Goal: Transaction & Acquisition: Purchase product/service

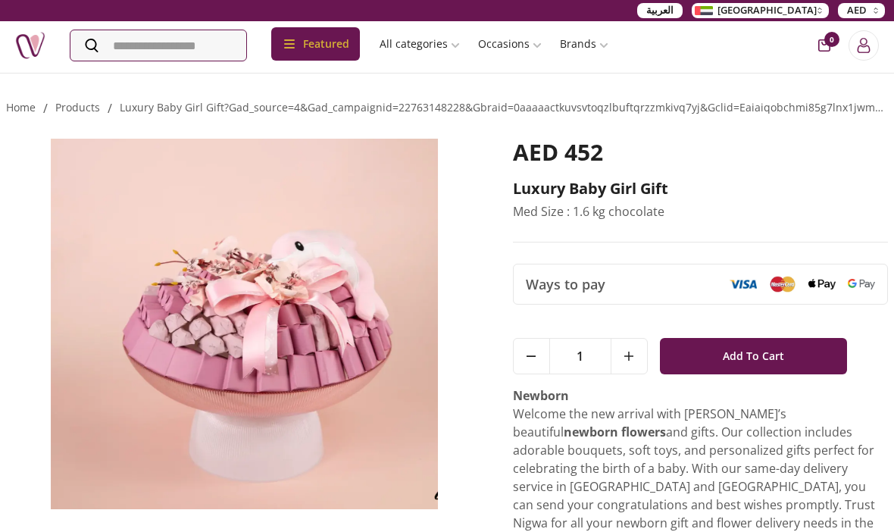
click at [208, 204] on img at bounding box center [197, 215] width 23 height 23
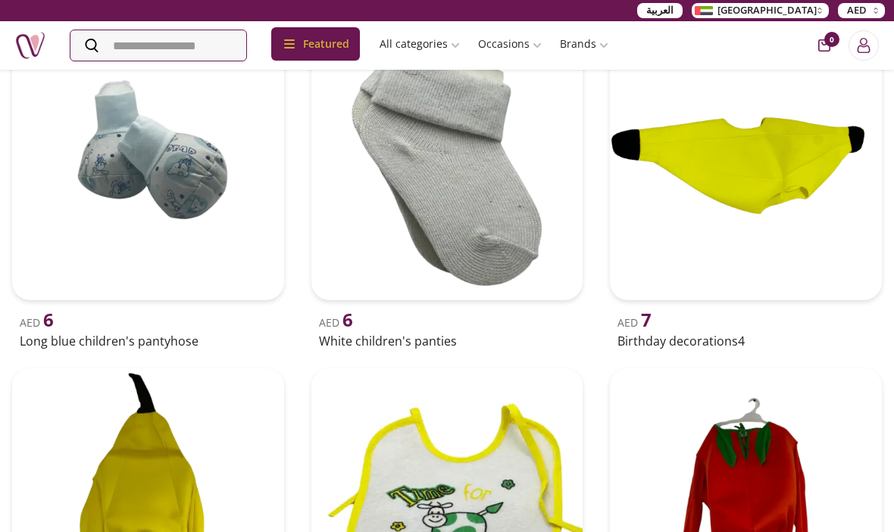
scroll to position [580, 0]
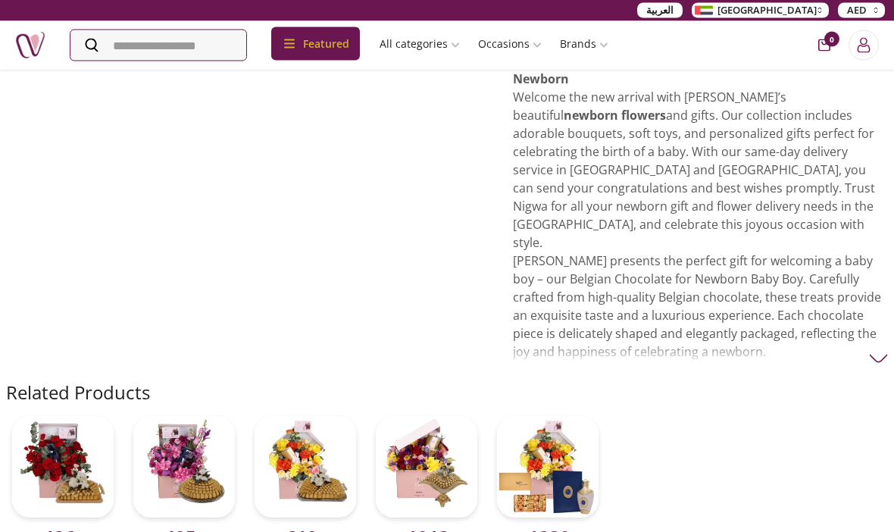
scroll to position [648, 0]
click at [178, 416] on img at bounding box center [184, 467] width 102 height 102
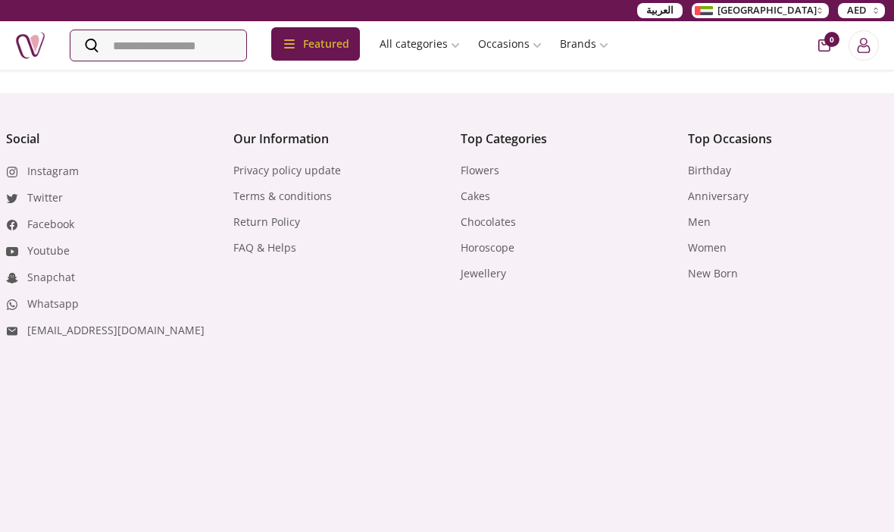
scroll to position [872, 0]
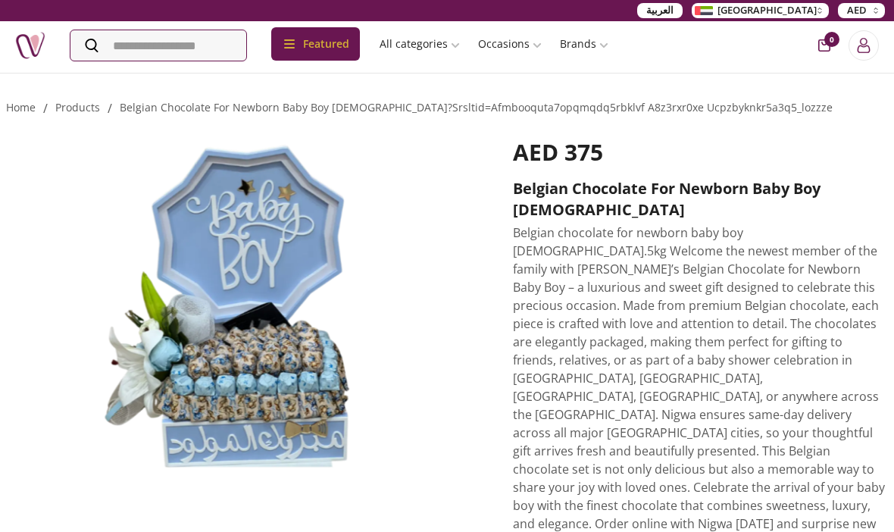
scroll to position [62, 0]
click at [531, 354] on link "New Born" at bounding box center [552, 367] width 167 height 27
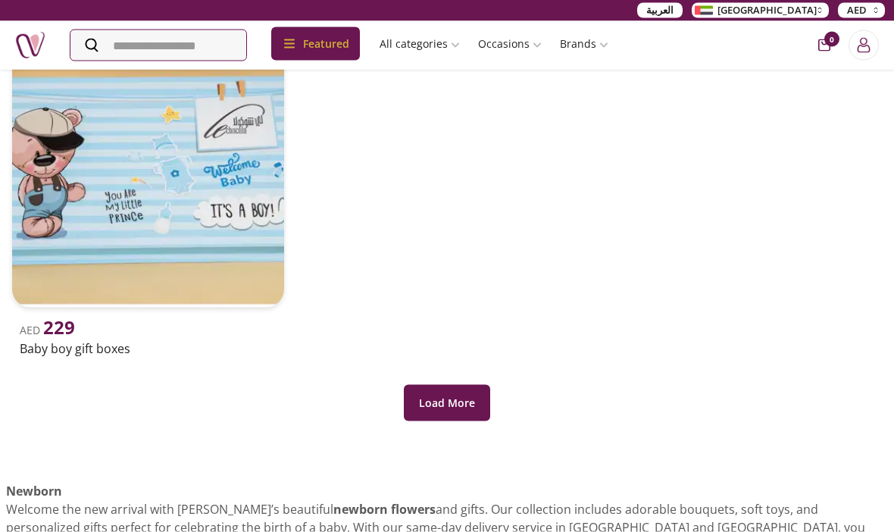
scroll to position [1276, 0]
click at [464, 403] on button "Load More" at bounding box center [447, 402] width 86 height 36
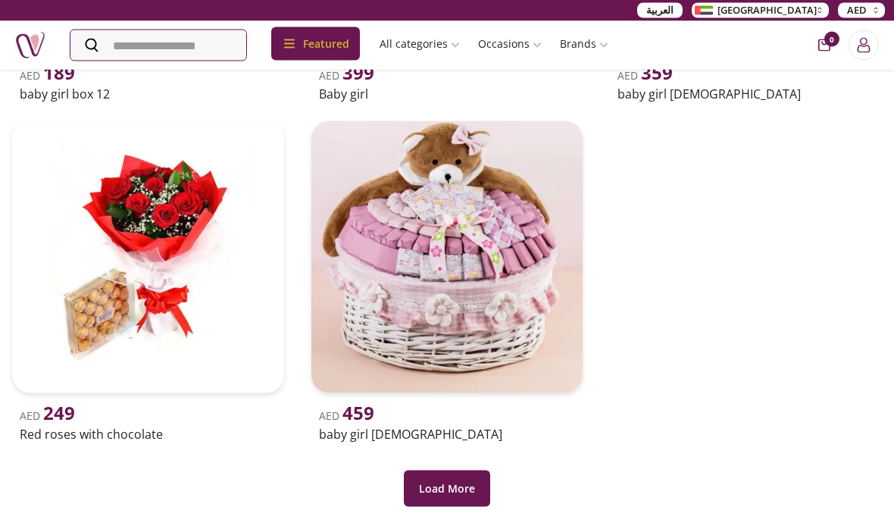
scroll to position [2212, 0]
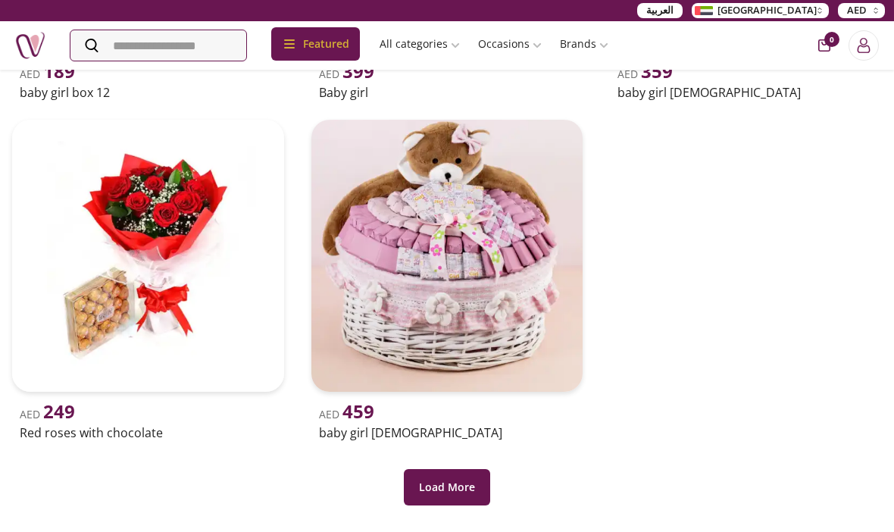
click at [454, 484] on button "Load More" at bounding box center [447, 487] width 86 height 36
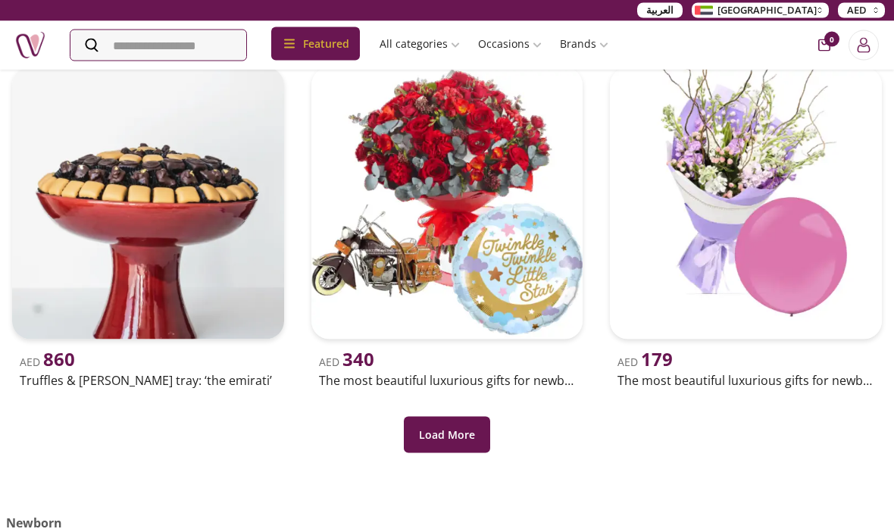
scroll to position [3285, 0]
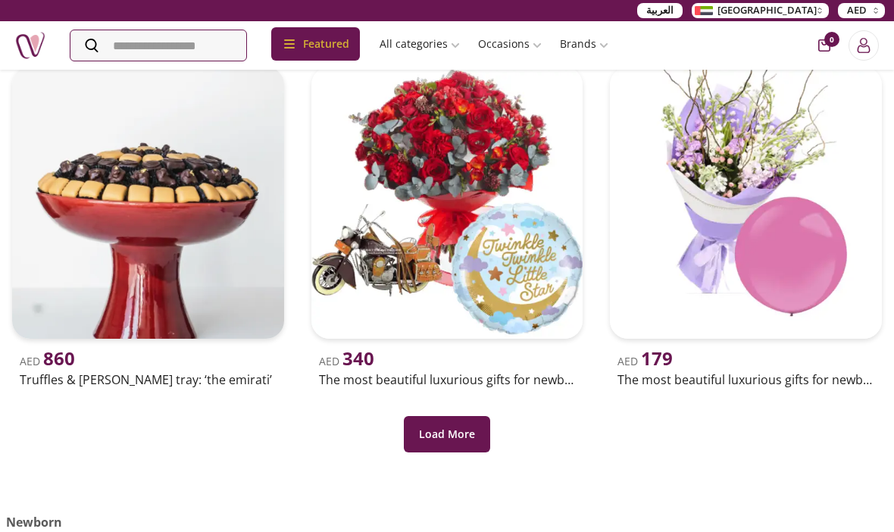
click at [431, 444] on button "Load More" at bounding box center [447, 434] width 86 height 36
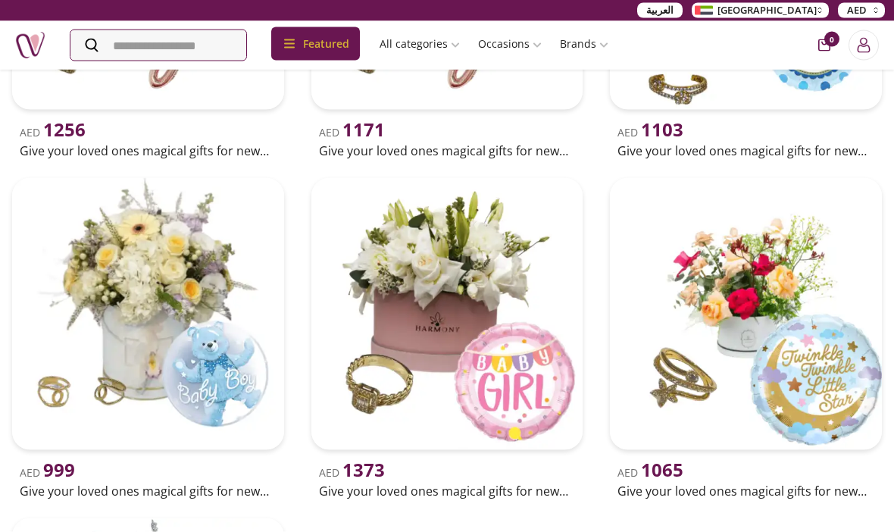
scroll to position [4194, 0]
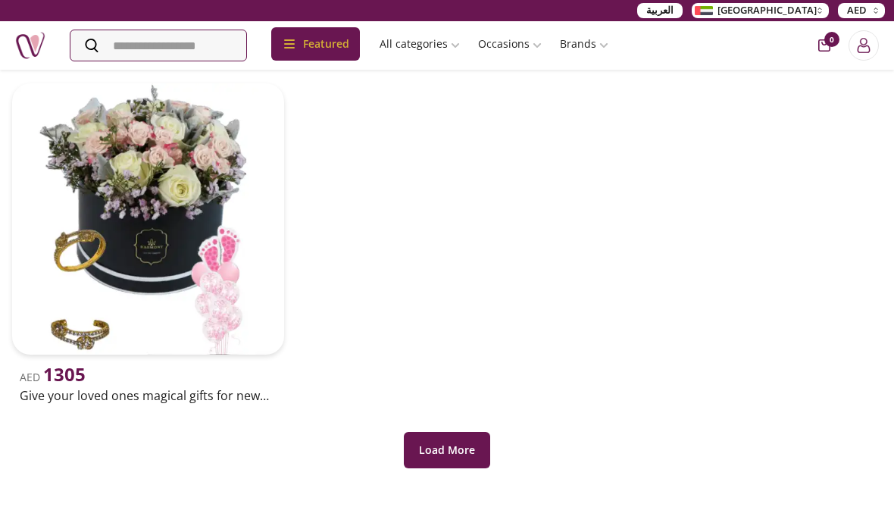
click at [465, 454] on button "Load More" at bounding box center [447, 450] width 86 height 36
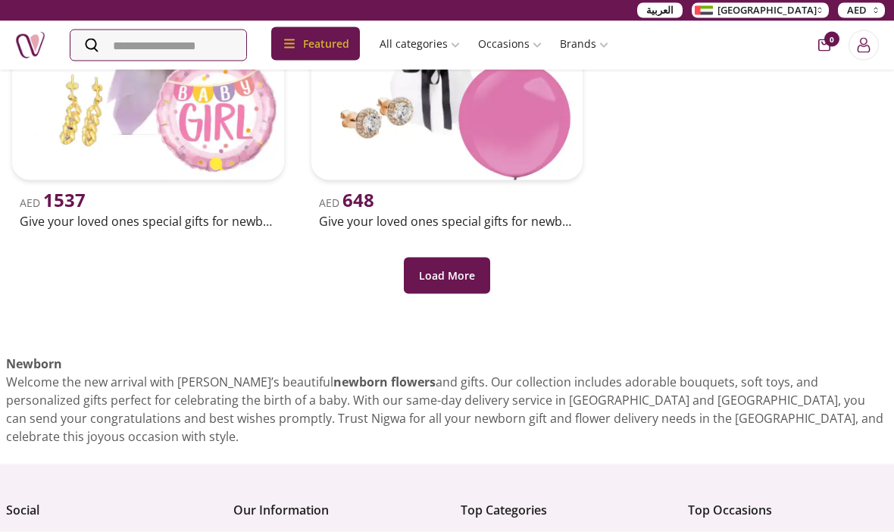
scroll to position [3745, 0]
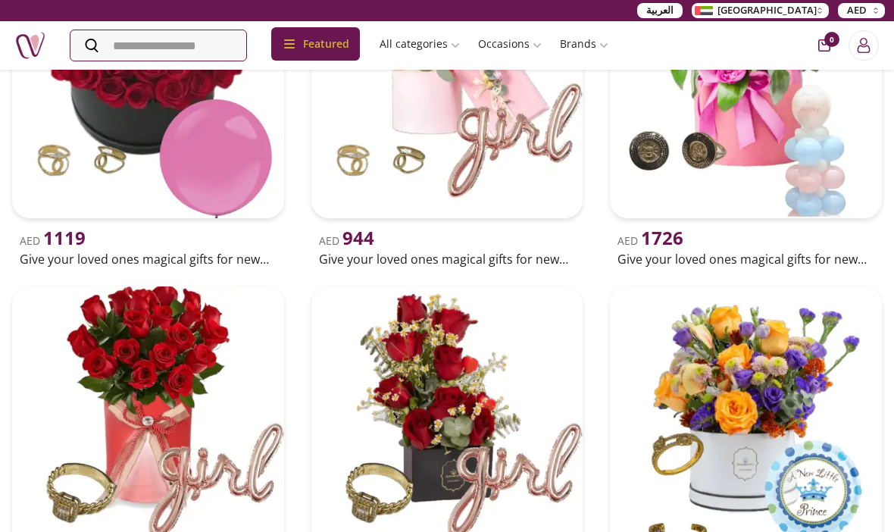
click at [820, 352] on img at bounding box center [746, 422] width 272 height 272
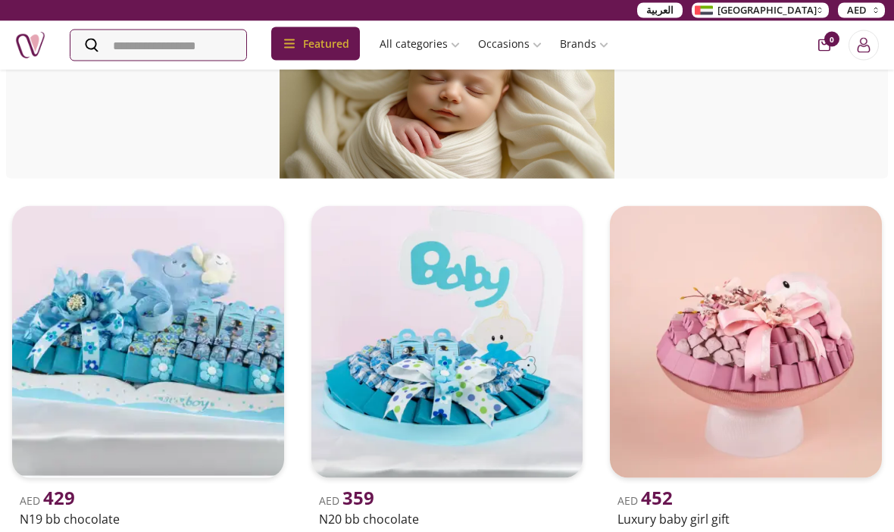
scroll to position [86, 0]
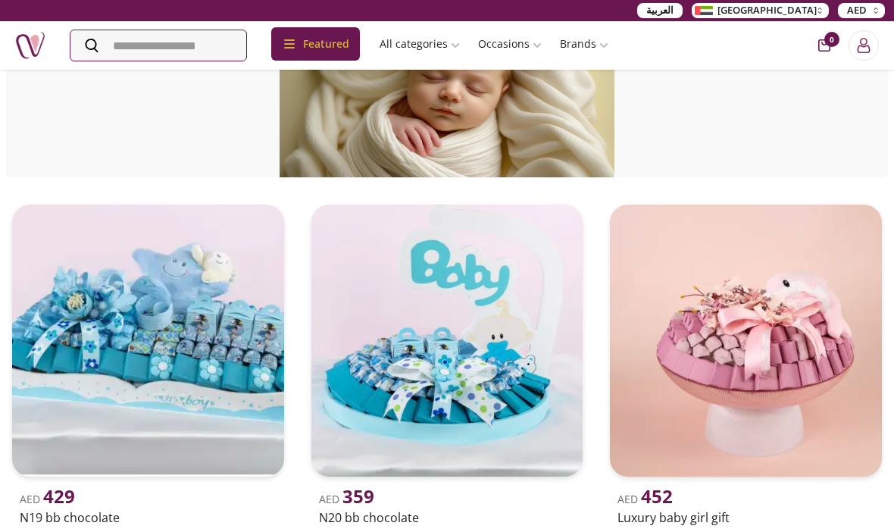
click at [399, 399] on img at bounding box center [448, 341] width 272 height 272
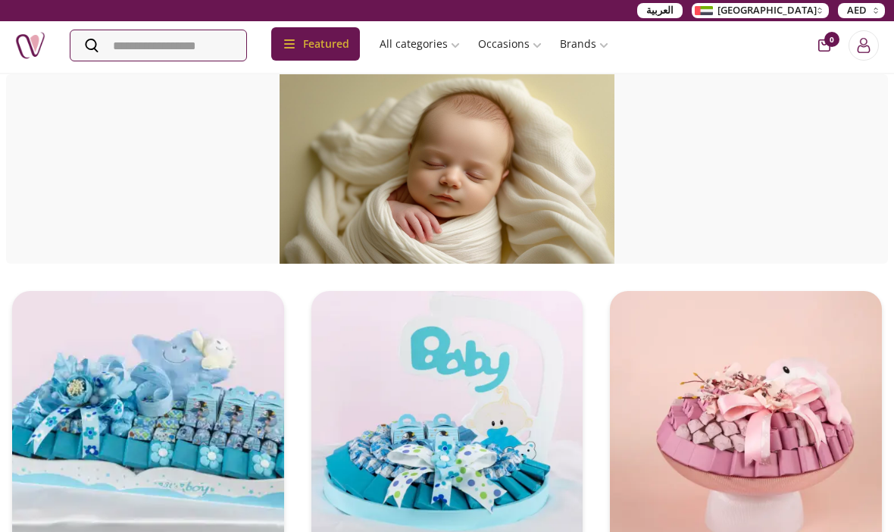
click at [818, 231] on link "Chocolate" at bounding box center [814, 247] width 184 height 32
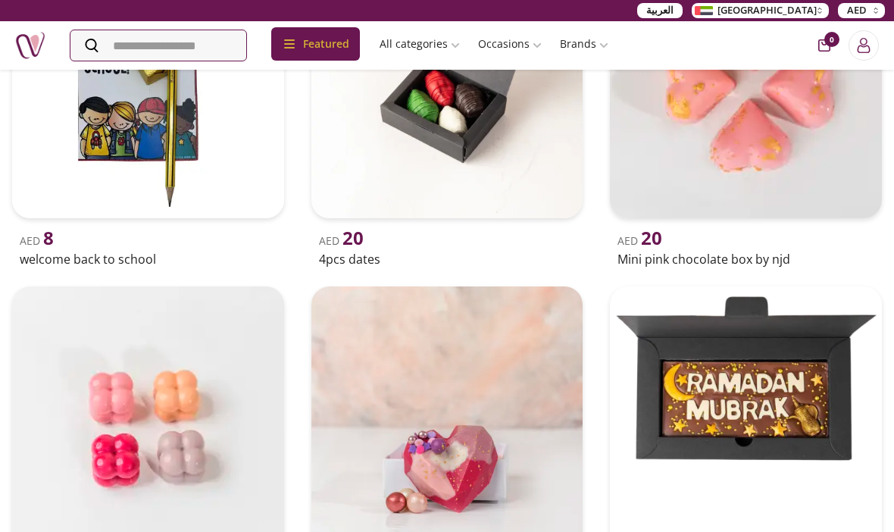
scroll to position [384, 0]
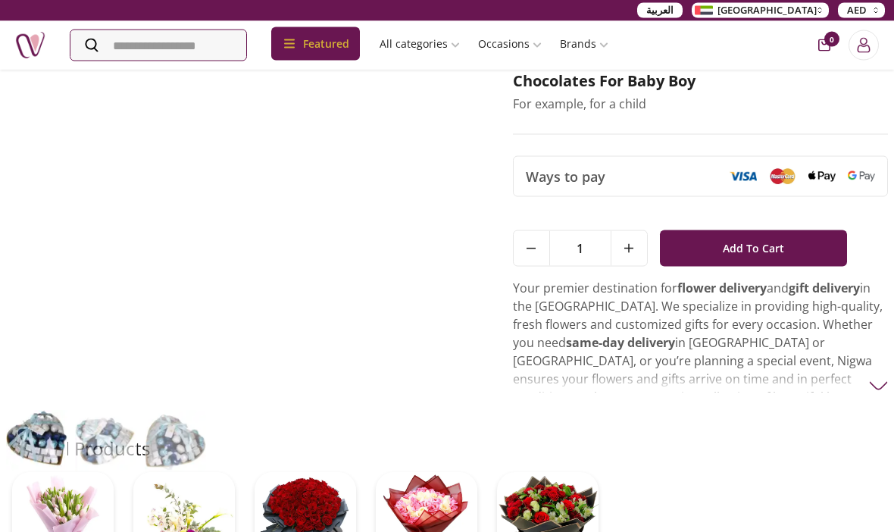
scroll to position [106, 0]
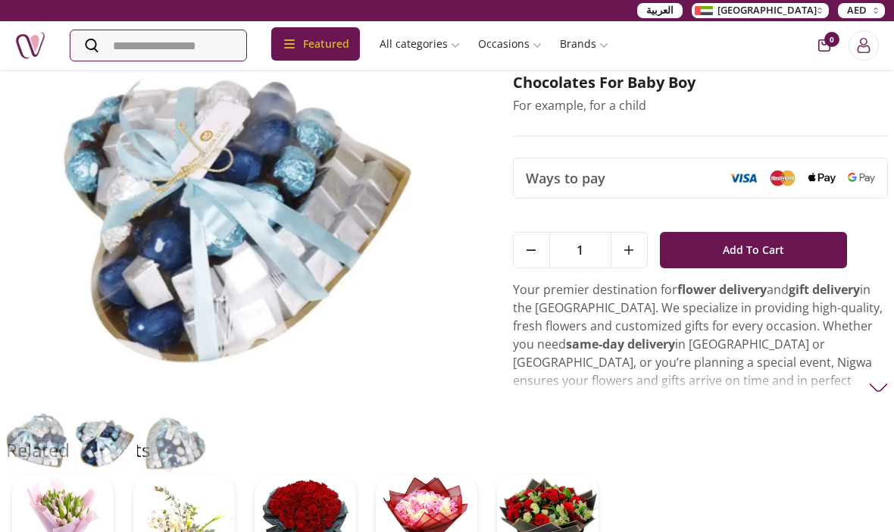
click at [884, 389] on img at bounding box center [878, 387] width 19 height 19
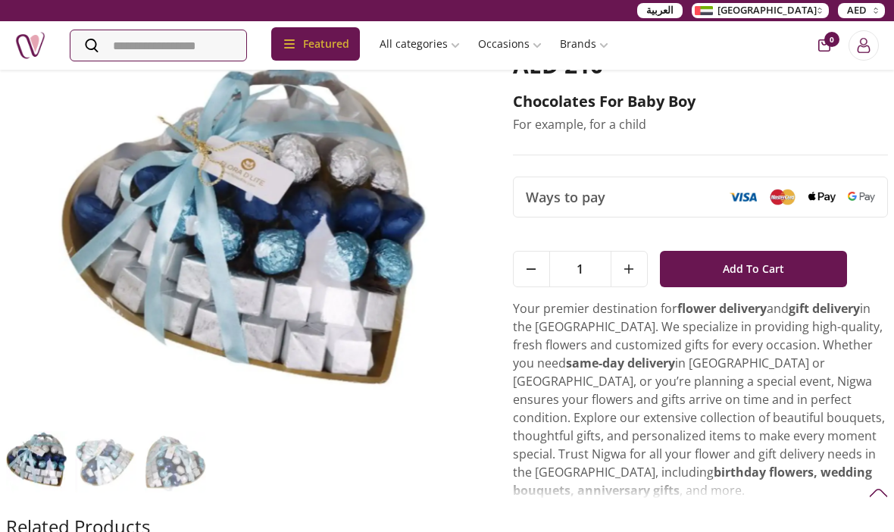
scroll to position [55, 0]
